Goal: Information Seeking & Learning: Learn about a topic

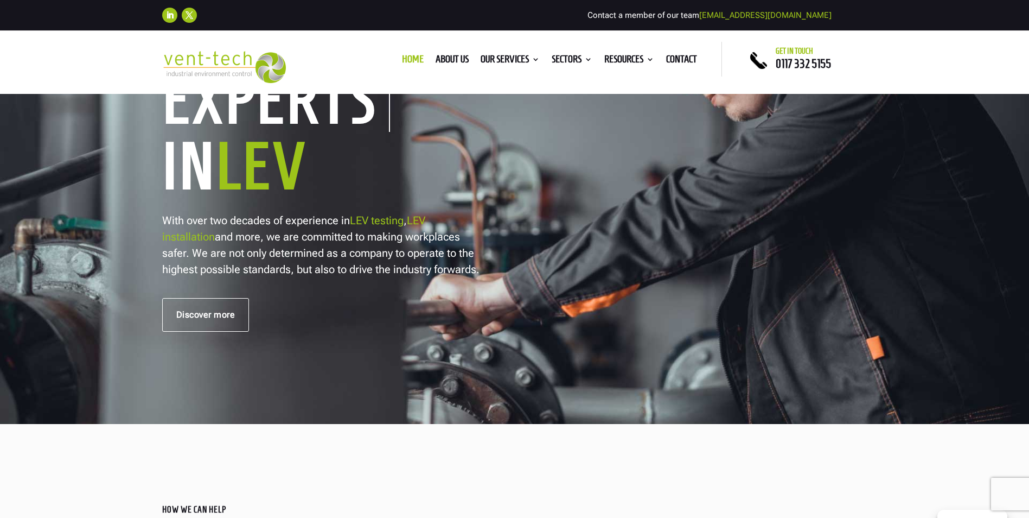
scroll to position [217, 0]
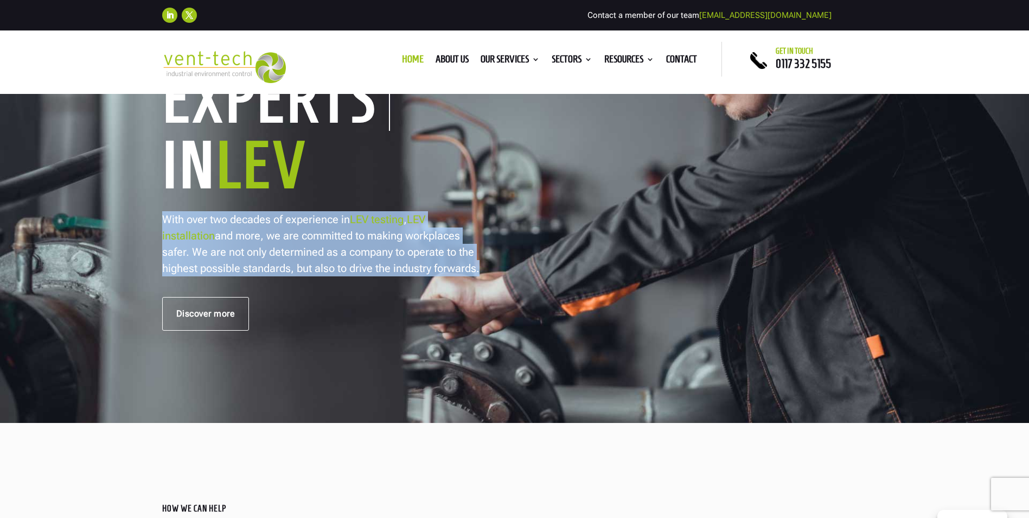
drag, startPoint x: 479, startPoint y: 269, endPoint x: 160, endPoint y: 216, distance: 322.7
click at [160, 216] on div "Trusted LEV Engineers Industry Experts In LEV With over two decades of experien…" at bounding box center [514, 148] width 1029 height 547
drag, startPoint x: 160, startPoint y: 216, endPoint x: 256, endPoint y: 233, distance: 96.9
copy p "With over two decades of experience in LEV testing , LEV installation and more,…"
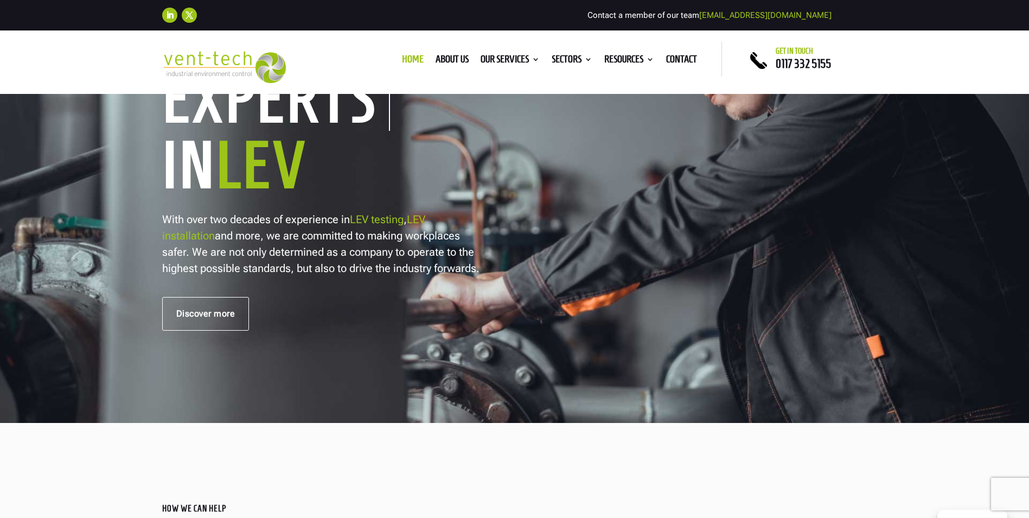
click at [231, 310] on link "Discover more" at bounding box center [205, 314] width 87 height 34
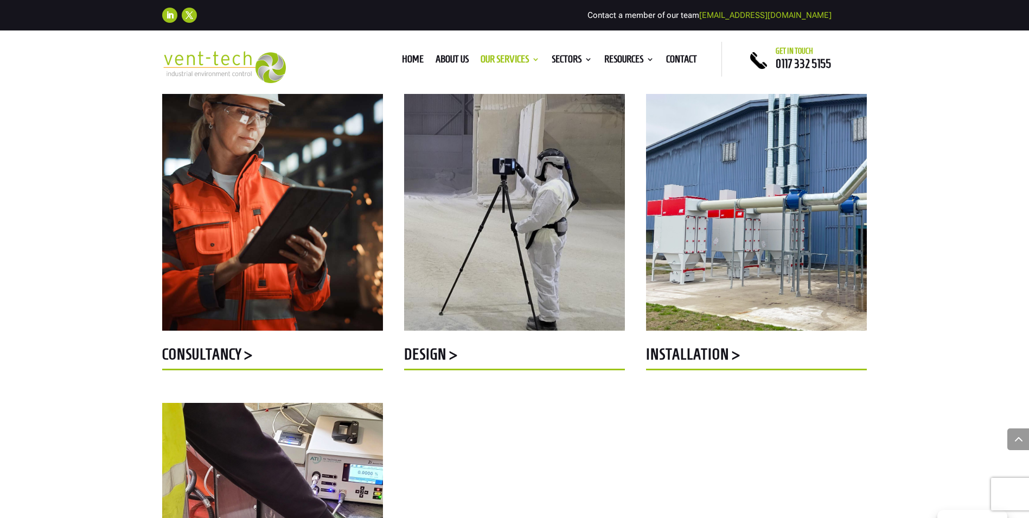
scroll to position [434, 0]
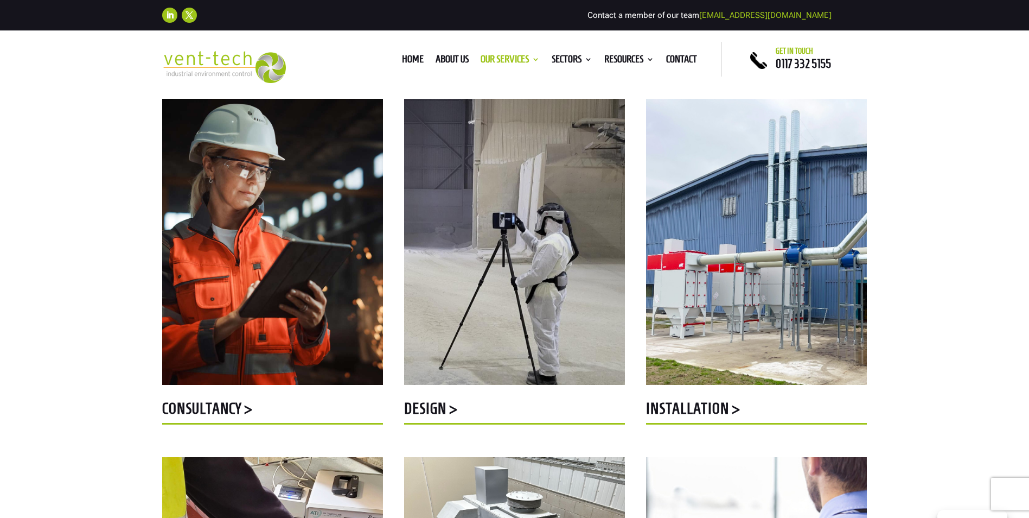
click at [435, 406] on h5 "Design >" at bounding box center [514, 410] width 221 height 21
click at [686, 404] on h5 "Installation >" at bounding box center [756, 410] width 221 height 21
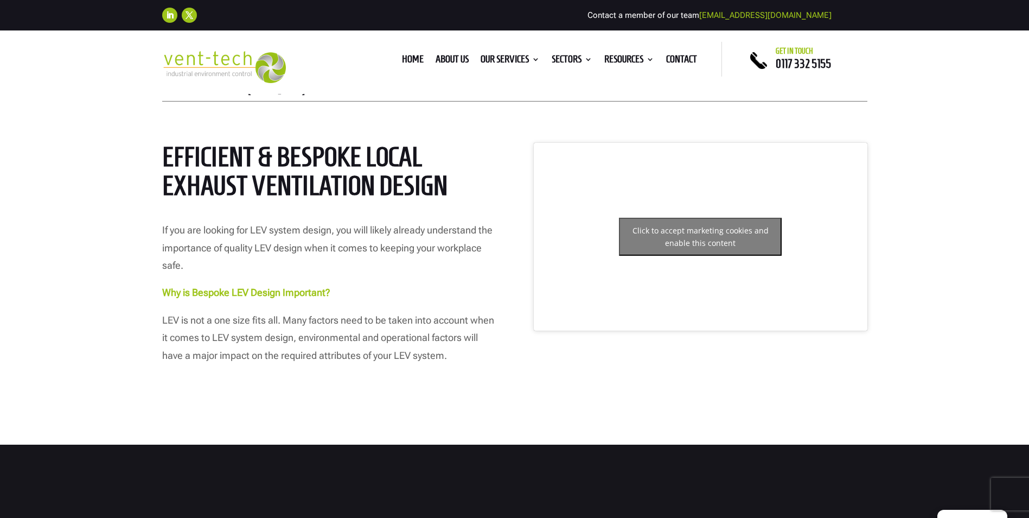
scroll to position [488, 0]
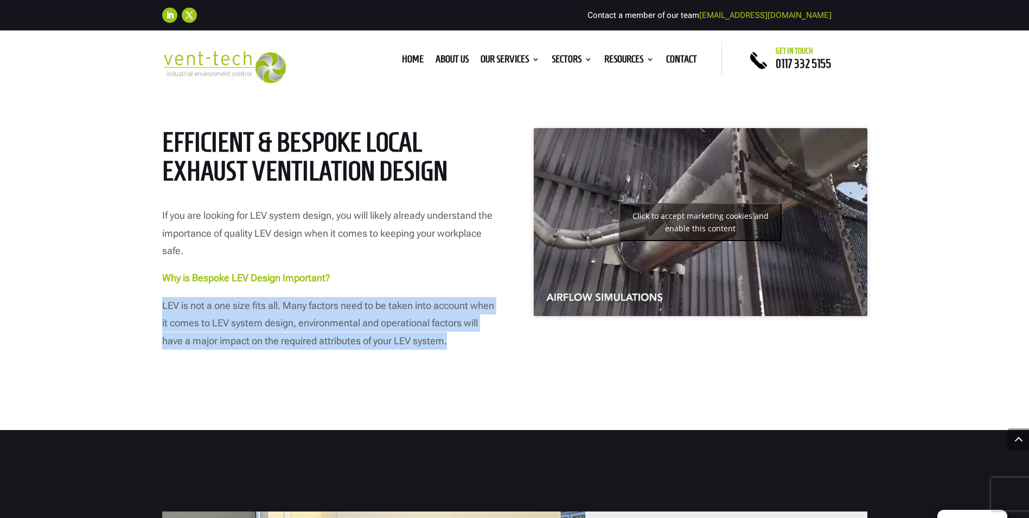
drag, startPoint x: 465, startPoint y: 340, endPoint x: 157, endPoint y: 301, distance: 310.1
click at [157, 301] on div "HOW WE CAN HELP WITH LEV DESIGN Efficient & Bespoke Local Exhaust Ventilation D…" at bounding box center [514, 209] width 1029 height 439
drag, startPoint x: 157, startPoint y: 301, endPoint x: 248, endPoint y: 322, distance: 93.0
copy p "LEV is not a one size fits all. Many factors need to be taken into account when…"
click at [323, 414] on div "HOW WE CAN HELP WITH LEV DESIGN Efficient & Bespoke Local Exhaust Ventilation D…" at bounding box center [514, 209] width 1029 height 439
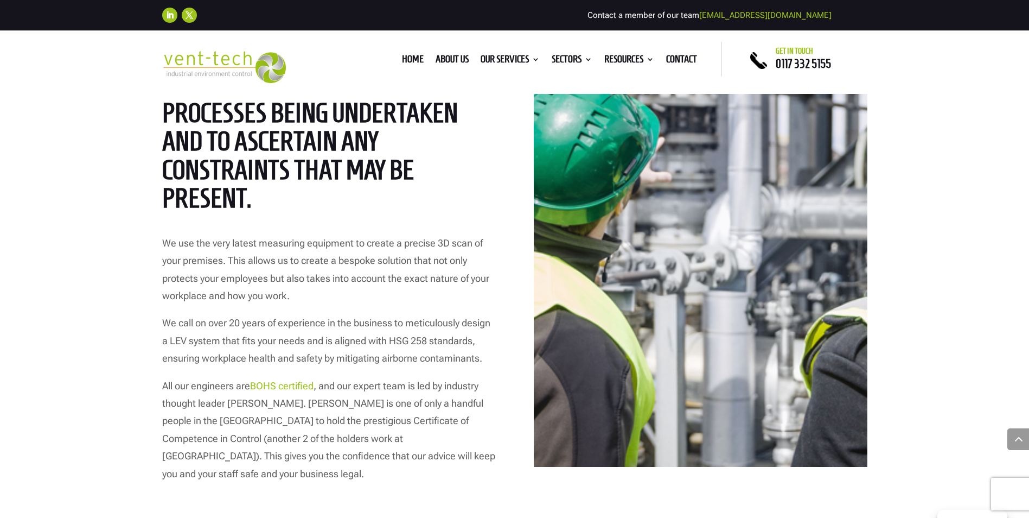
scroll to position [1628, 0]
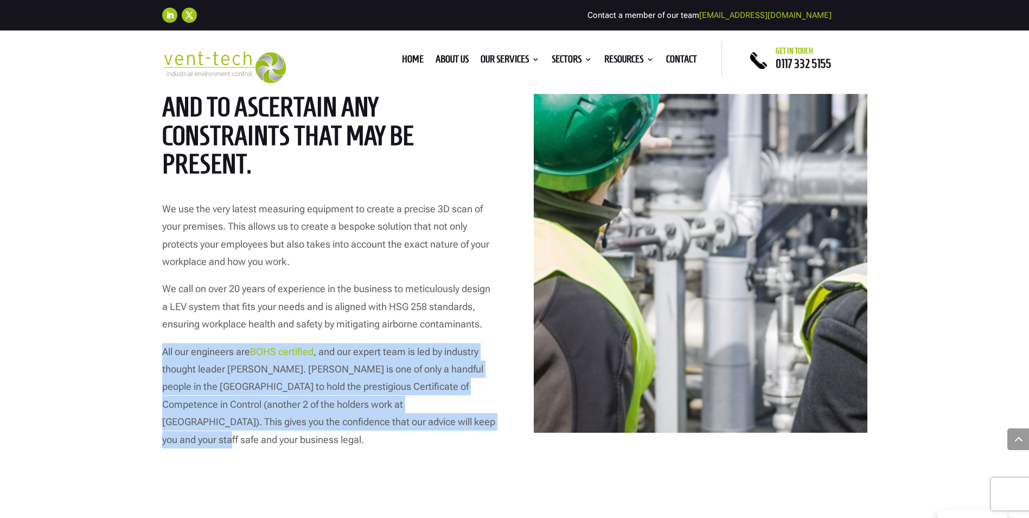
drag, startPoint x: 391, startPoint y: 422, endPoint x: 161, endPoint y: 351, distance: 241.3
click at [161, 351] on div "Why Choose Vent-Tech for LEV Design? Our comprehensive LEV design service start…" at bounding box center [514, 184] width 1029 height 687
drag, startPoint x: 161, startPoint y: 351, endPoint x: 216, endPoint y: 368, distance: 58.0
copy p "All our engineers are BOHS certified , and our expert team is led by industry t…"
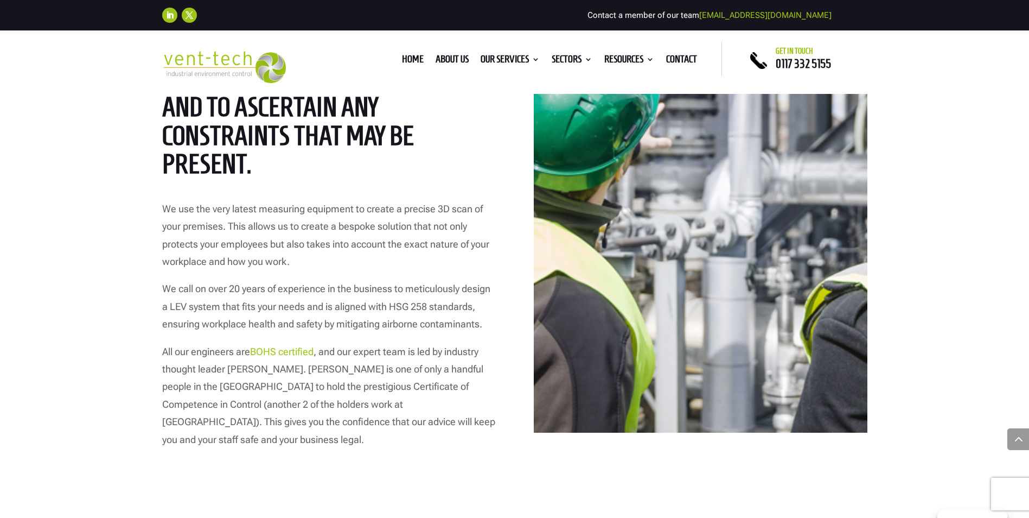
click at [76, 203] on div "Why Choose Vent-Tech for LEV Design? Our comprehensive LEV design service start…" at bounding box center [514, 184] width 1029 height 687
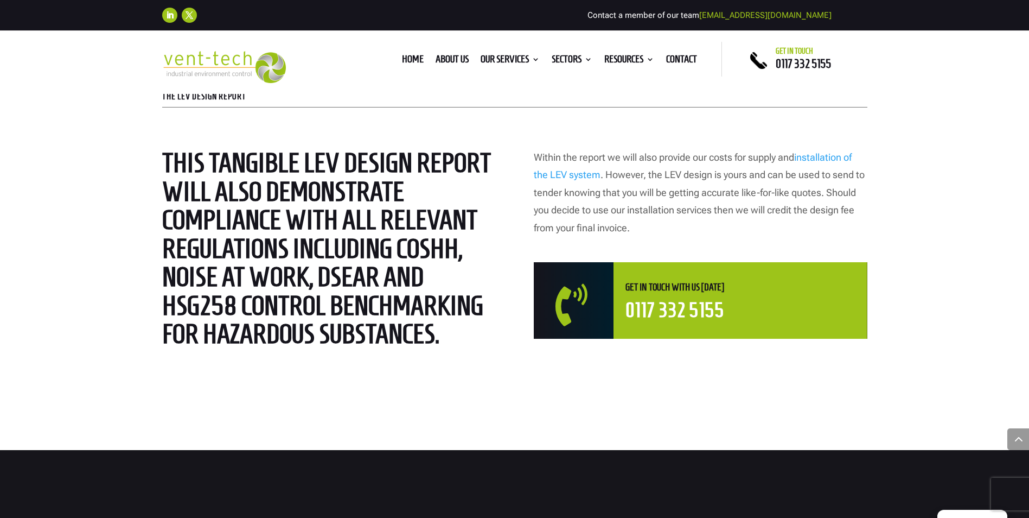
scroll to position [2875, 0]
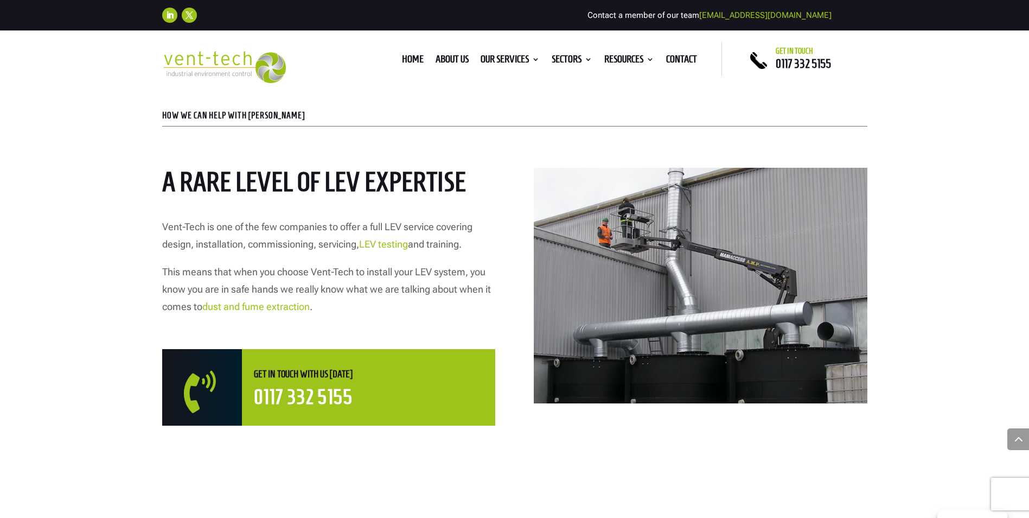
scroll to position [543, 0]
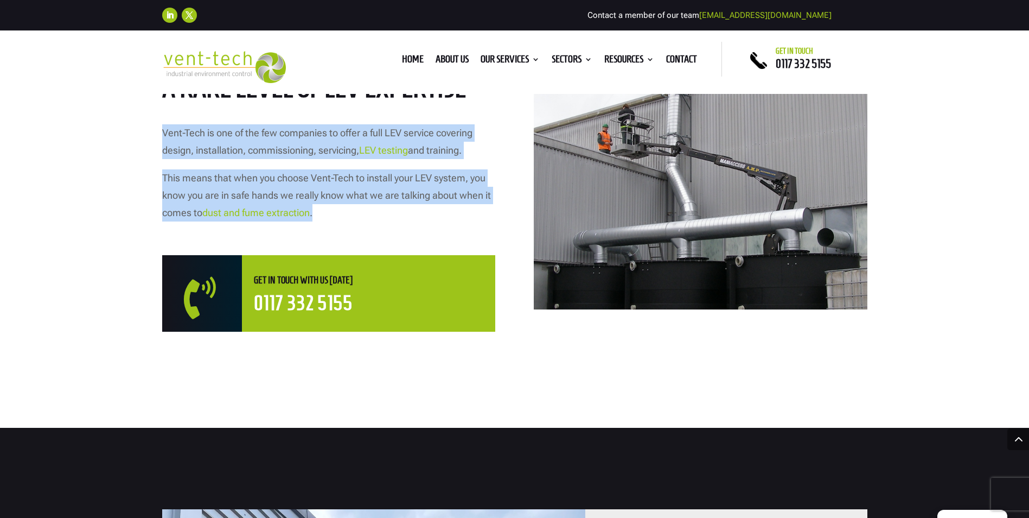
drag, startPoint x: 321, startPoint y: 213, endPoint x: 155, endPoint y: 133, distance: 184.2
click at [155, 133] on div "HOW WE CAN HELP WITH LEV INSTALLATIONS A rare level of LEV expertise Vent-Tech …" at bounding box center [514, 182] width 1029 height 492
drag, startPoint x: 155, startPoint y: 133, endPoint x: 226, endPoint y: 133, distance: 70.5
copy div "Vent-Tech is one of the few companies to offer a full LEV service covering desi…"
